Goal: Task Accomplishment & Management: Use online tool/utility

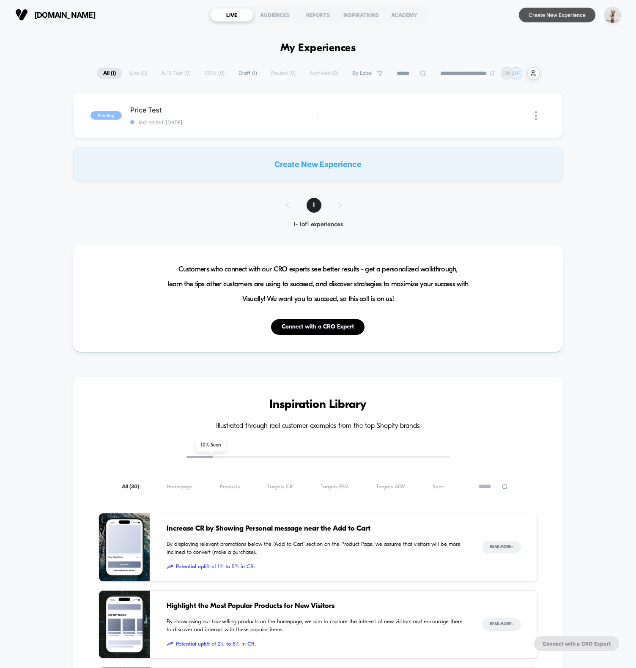
click at [557, 12] on button "Create New Experience" at bounding box center [557, 15] width 76 height 15
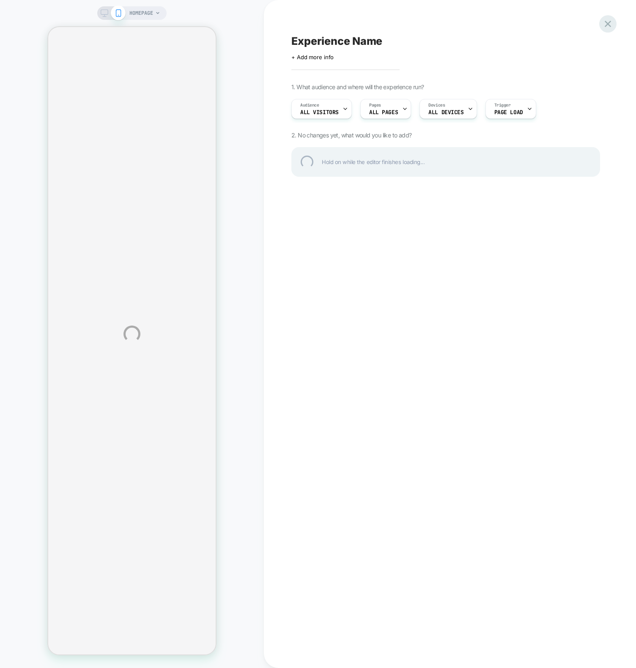
click at [610, 22] on div at bounding box center [607, 23] width 17 height 17
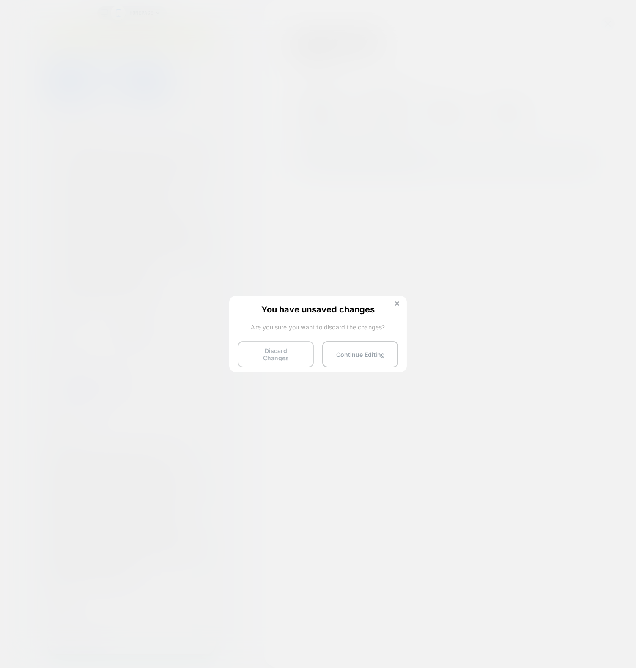
click at [257, 355] on button "Discard Changes" at bounding box center [276, 354] width 76 height 26
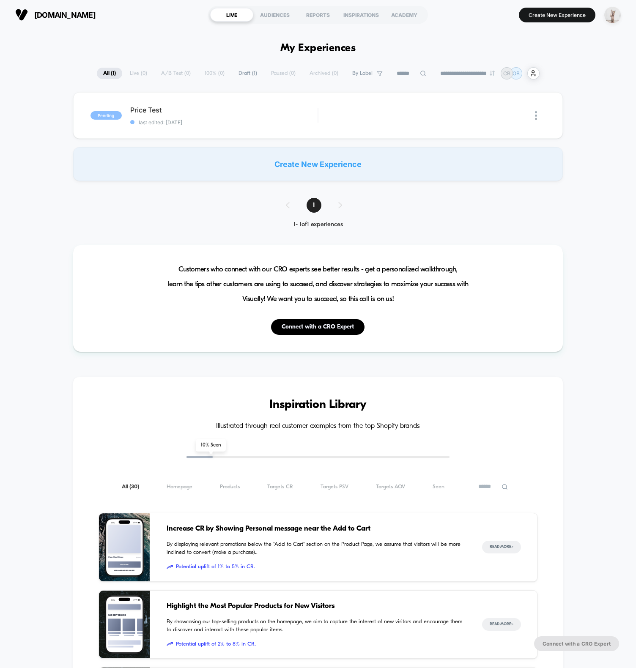
click at [617, 13] on img "button" at bounding box center [612, 15] width 16 height 16
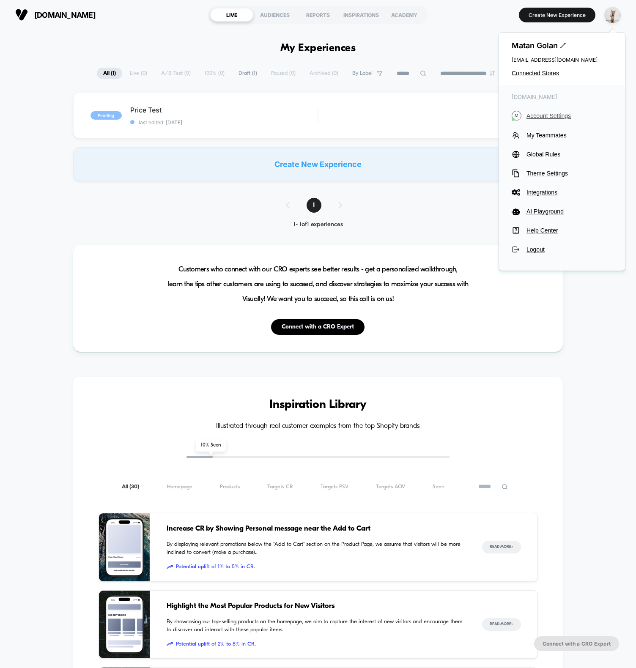
click at [549, 114] on span "Account Settings" at bounding box center [569, 115] width 86 height 7
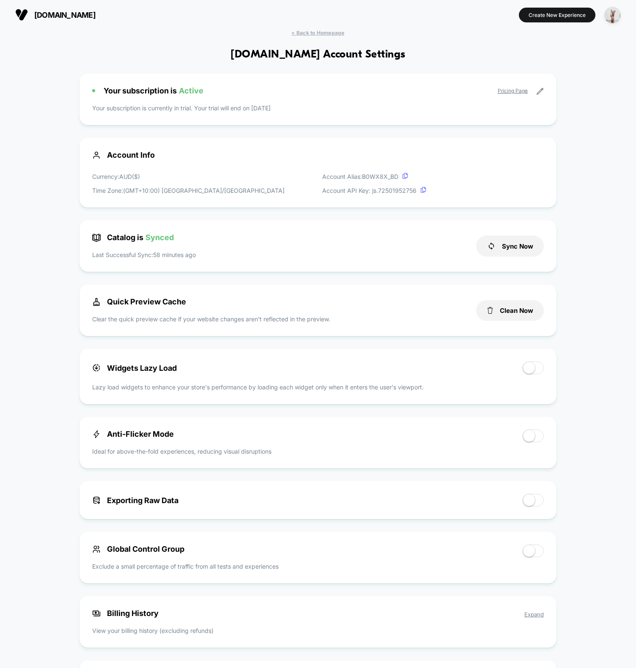
scroll to position [114, 0]
click at [510, 312] on button "Clean Now" at bounding box center [510, 310] width 68 height 21
click at [322, 35] on span "< Back to Homepage" at bounding box center [317, 33] width 53 height 6
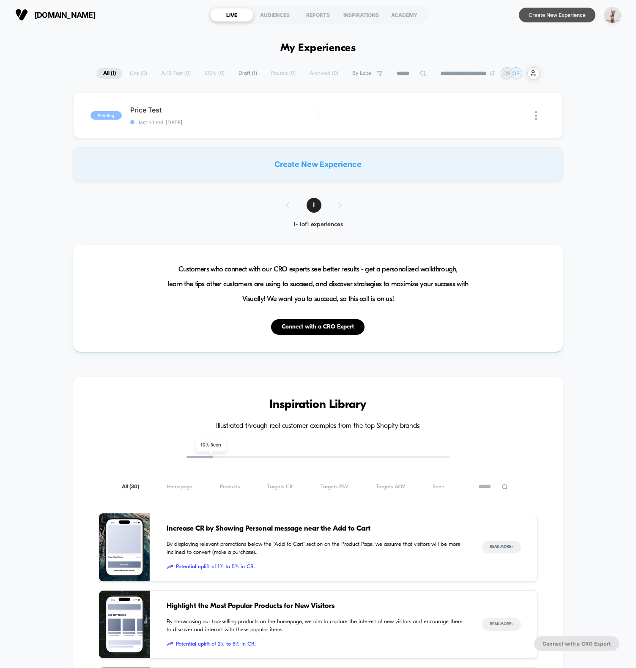
click at [569, 13] on button "Create New Experience" at bounding box center [557, 15] width 76 height 15
